Goal: Navigation & Orientation: Find specific page/section

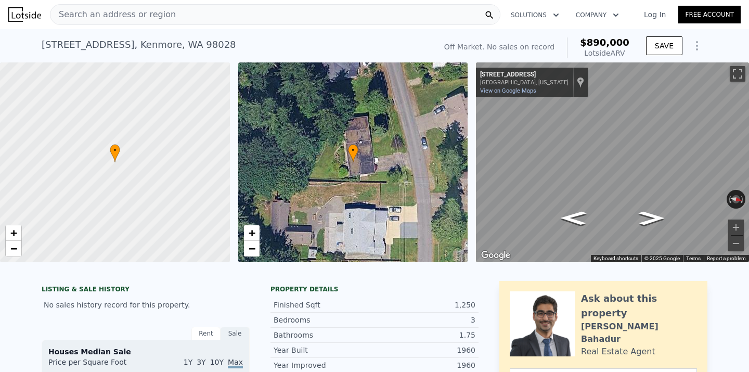
click at [189, 17] on div "Search an address or region" at bounding box center [275, 14] width 451 height 21
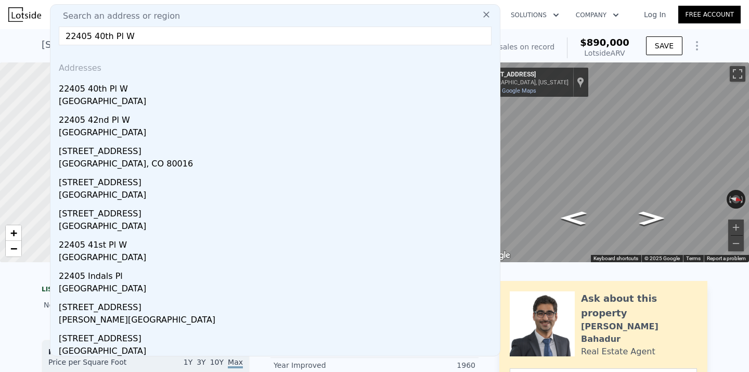
type input "22405 40th Pl W"
click at [145, 104] on div "[GEOGRAPHIC_DATA]" at bounding box center [277, 102] width 437 height 15
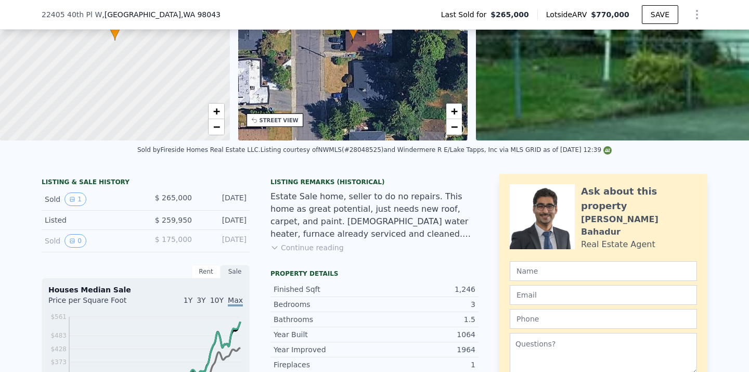
scroll to position [34, 0]
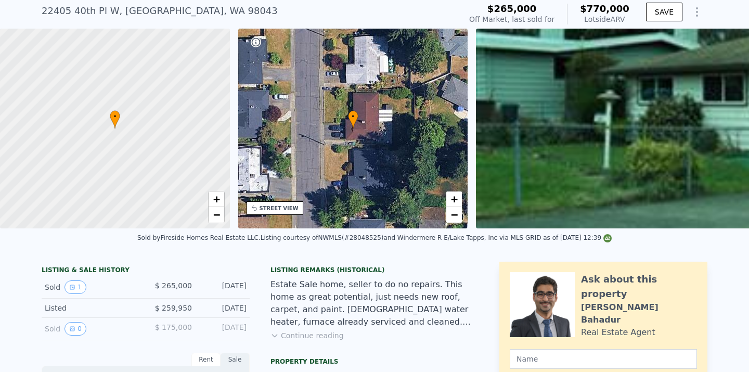
click at [210, 11] on div "[STREET_ADDRESS]" at bounding box center [160, 11] width 236 height 15
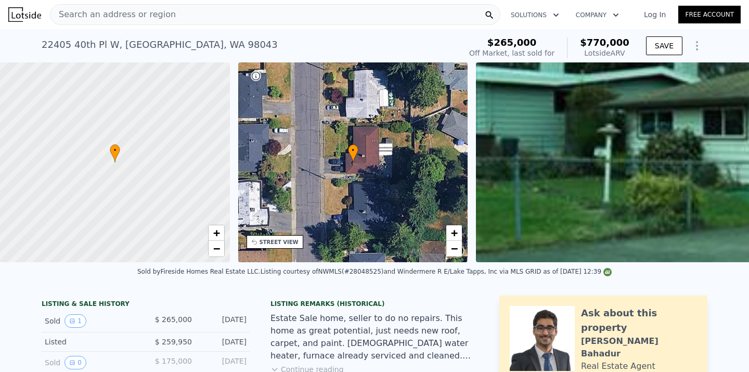
click at [207, 11] on div "Search an address or region" at bounding box center [275, 14] width 451 height 21
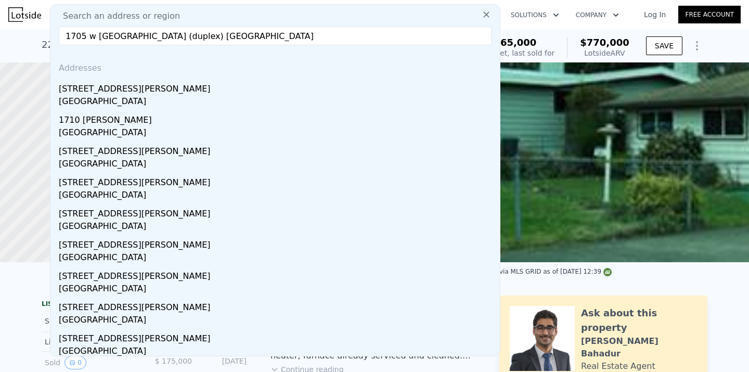
drag, startPoint x: 150, startPoint y: 34, endPoint x: 121, endPoint y: 32, distance: 29.7
click at [121, 32] on input "1705 w [GEOGRAPHIC_DATA] (duplex) [GEOGRAPHIC_DATA]" at bounding box center [275, 36] width 433 height 19
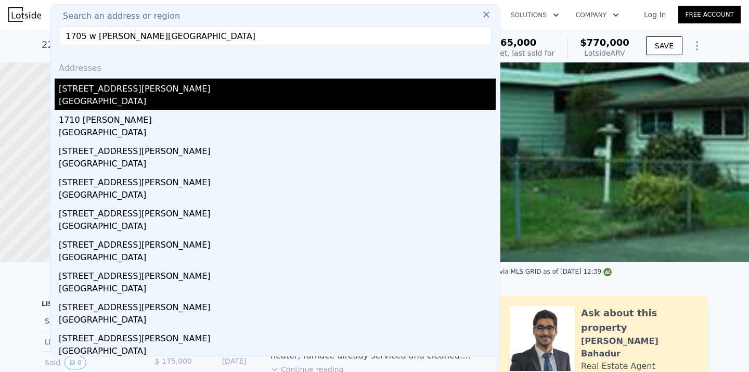
type input "1705 w [PERSON_NAME][GEOGRAPHIC_DATA]"
click at [80, 82] on div "[STREET_ADDRESS][PERSON_NAME]" at bounding box center [277, 87] width 437 height 17
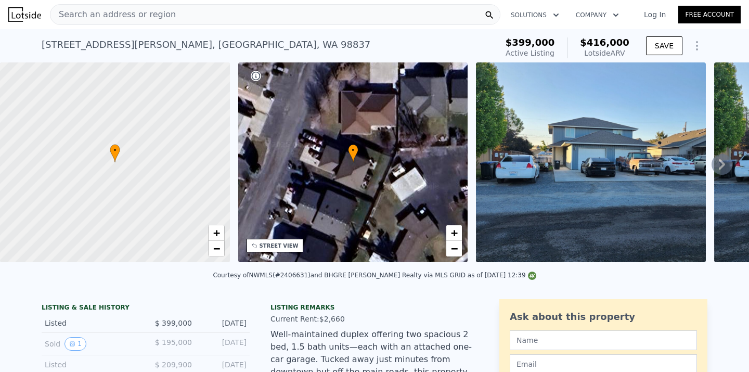
click at [176, 11] on div "Search an address or region" at bounding box center [275, 14] width 451 height 21
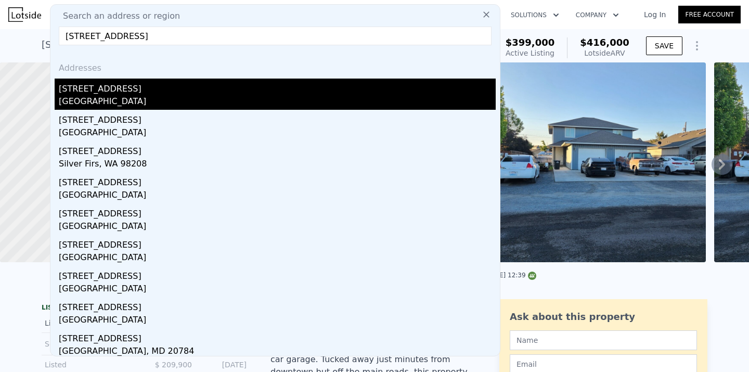
type input "[STREET_ADDRESS]"
click at [120, 106] on div "[GEOGRAPHIC_DATA]" at bounding box center [277, 102] width 437 height 15
